Goal: Transaction & Acquisition: Purchase product/service

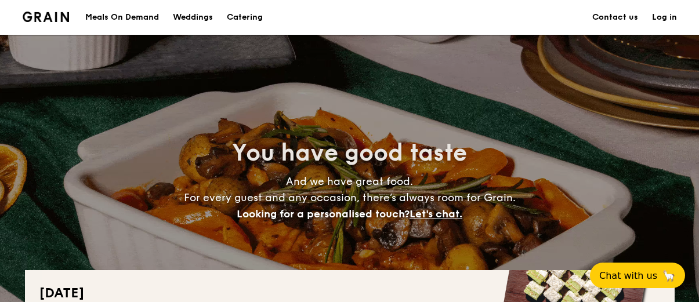
click at [244, 16] on h1 "Catering" at bounding box center [245, 17] width 36 height 35
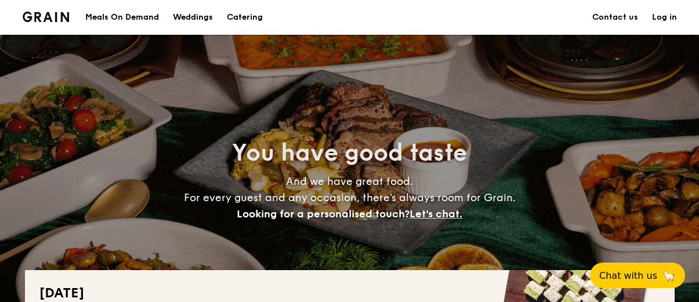
click at [135, 21] on div "Meals On Demand" at bounding box center [122, 17] width 74 height 35
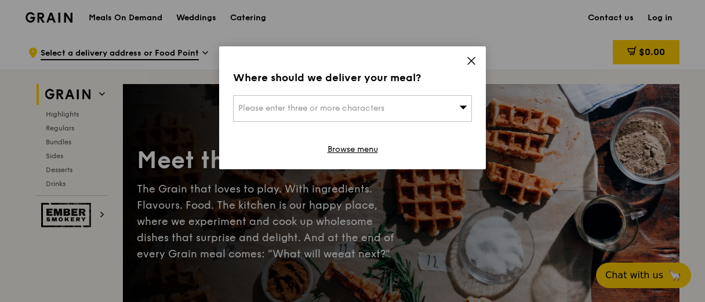
click at [474, 61] on icon at bounding box center [471, 61] width 10 height 10
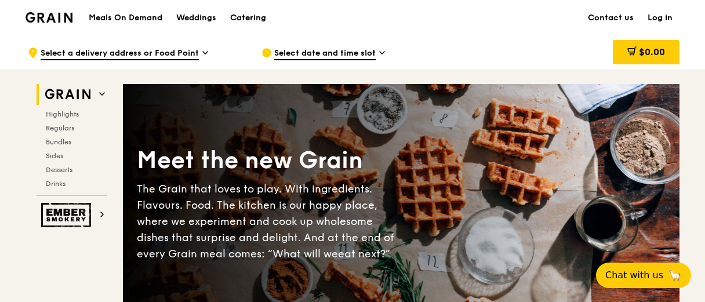
click at [250, 19] on div "Catering" at bounding box center [248, 18] width 36 height 35
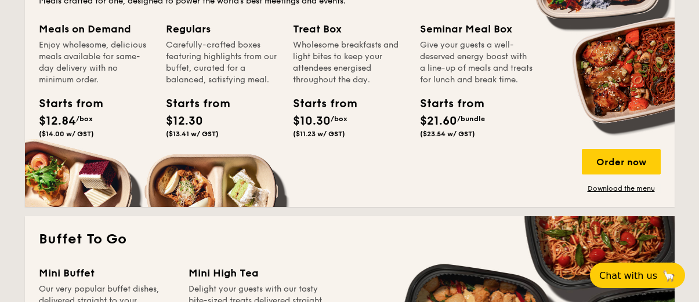
scroll to position [754, 0]
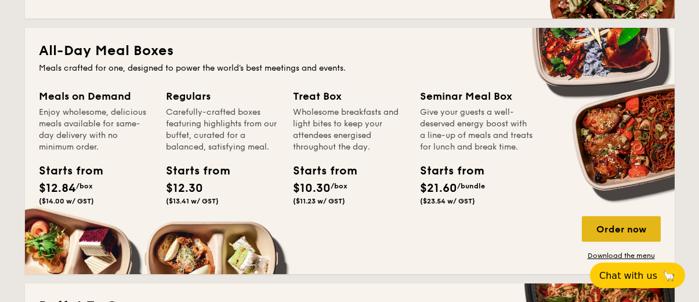
click at [625, 225] on div "Order now" at bounding box center [621, 229] width 79 height 26
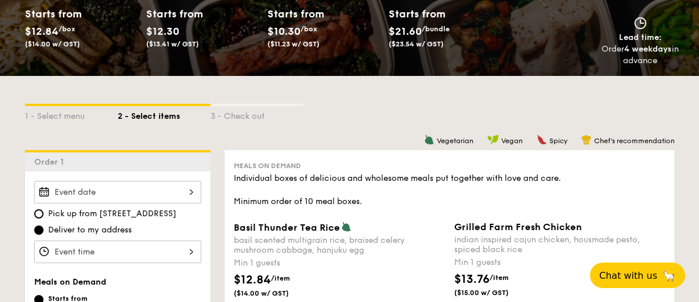
scroll to position [116, 0]
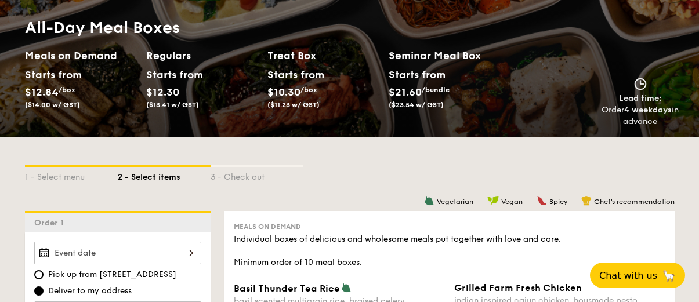
click at [288, 73] on div "Starts from" at bounding box center [293, 74] width 52 height 17
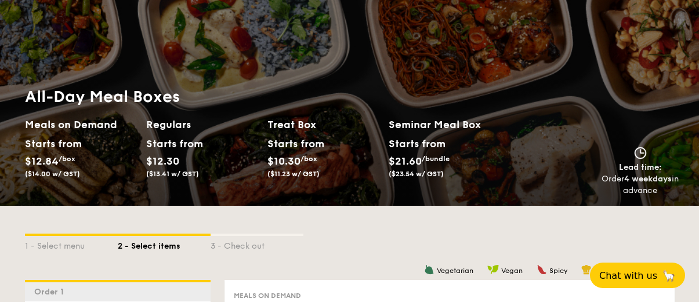
scroll to position [0, 0]
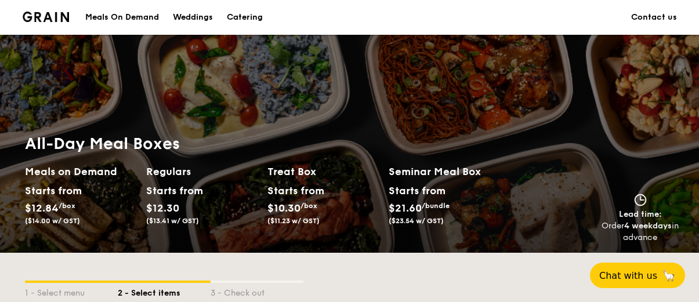
click at [183, 186] on div "Starts from" at bounding box center [172, 190] width 52 height 17
click at [183, 175] on h2 "Regulars" at bounding box center [202, 172] width 112 height 16
click at [278, 175] on h2 "Treat Box" at bounding box center [323, 172] width 112 height 16
click at [251, 16] on div "Catering" at bounding box center [245, 17] width 36 height 35
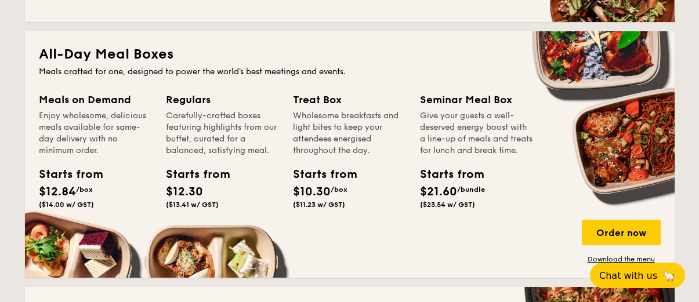
scroll to position [754, 0]
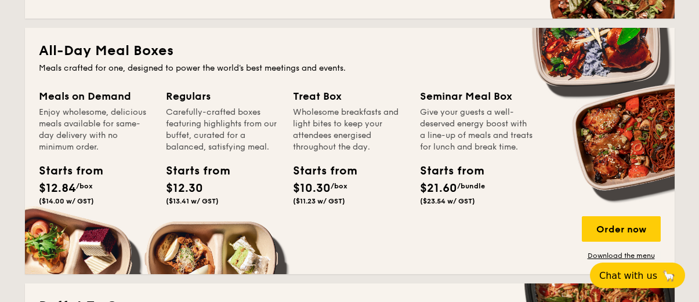
click at [344, 164] on div "Starts from" at bounding box center [319, 170] width 52 height 17
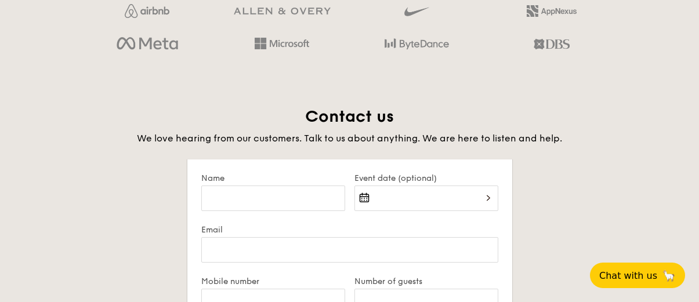
scroll to position [2030, 0]
